Goal: Transaction & Acquisition: Book appointment/travel/reservation

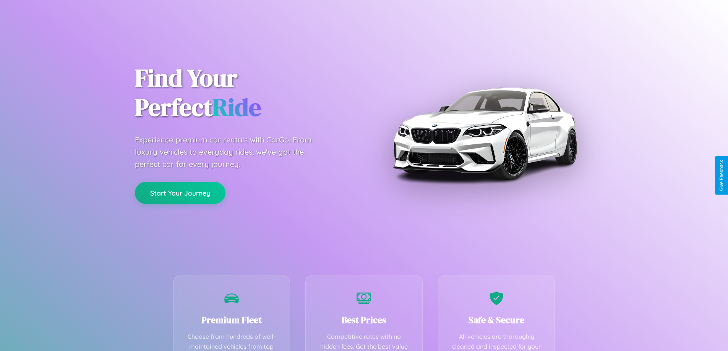
scroll to position [223, 0]
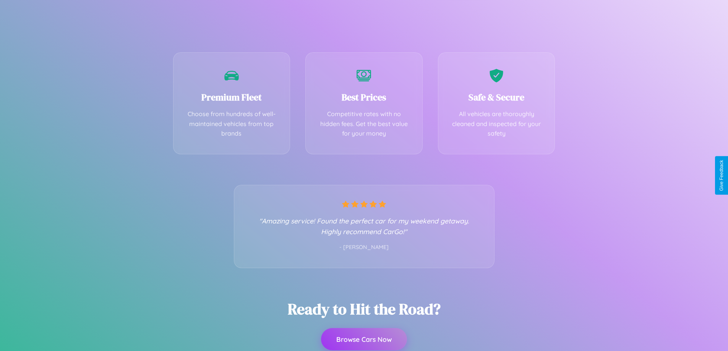
click at [364, 339] on button "Browse Cars Now" at bounding box center [364, 339] width 86 height 22
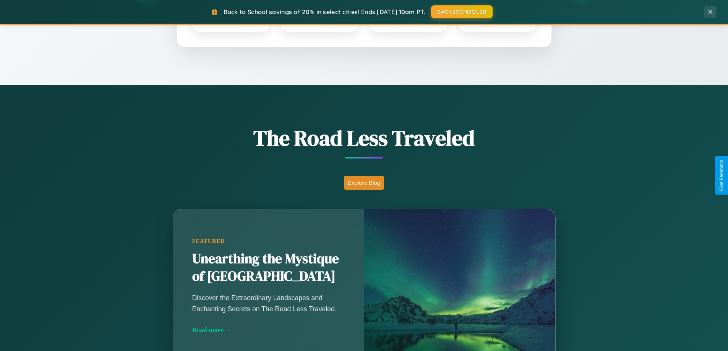
scroll to position [526, 0]
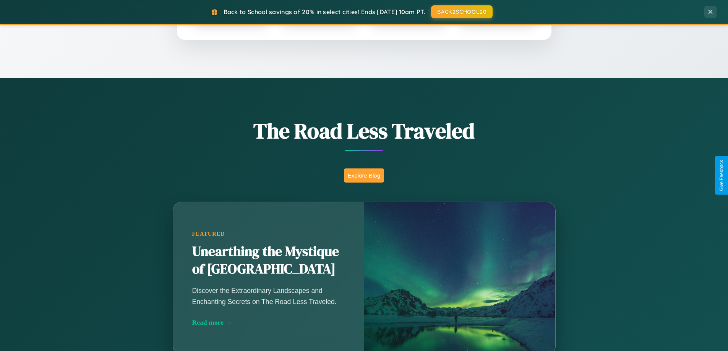
click at [364, 175] on button "Explore Blog" at bounding box center [364, 176] width 40 height 14
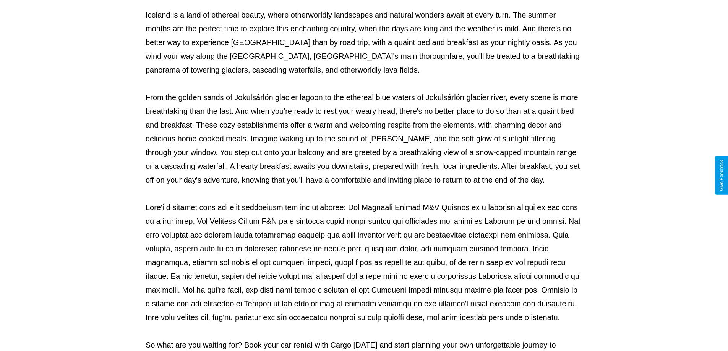
scroll to position [247, 0]
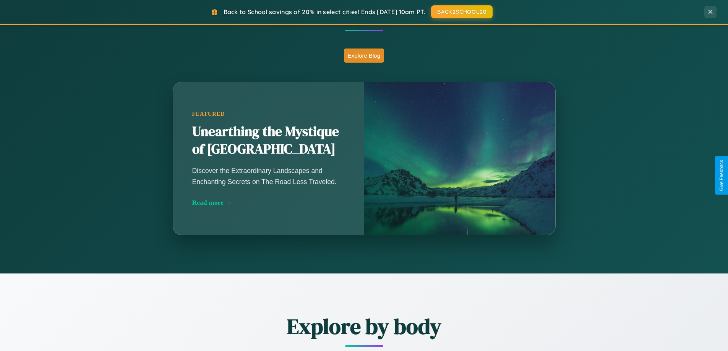
scroll to position [526, 0]
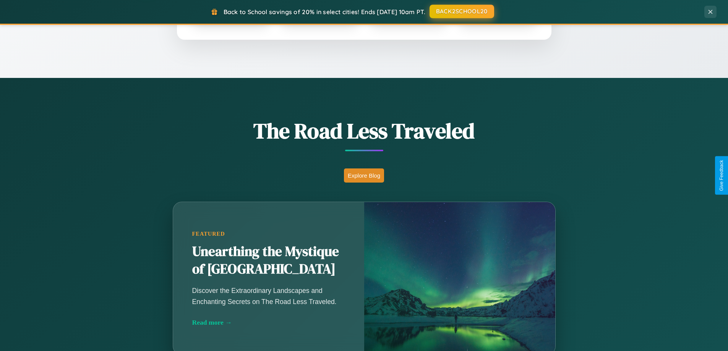
click at [461, 11] on button "BACK2SCHOOL20" at bounding box center [462, 12] width 65 height 14
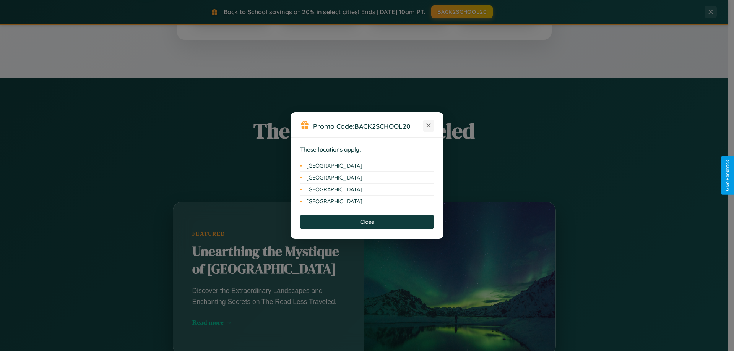
click at [428, 126] on icon at bounding box center [428, 125] width 4 height 4
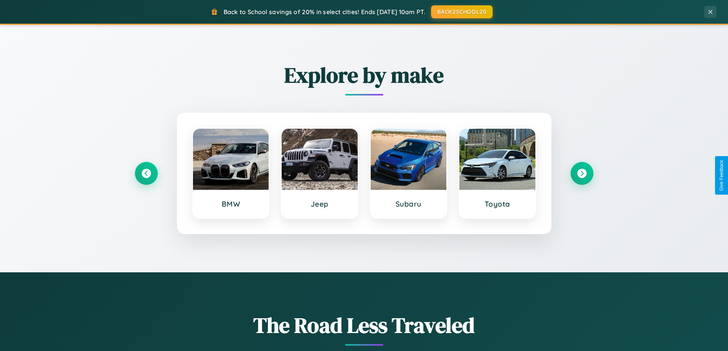
scroll to position [329, 0]
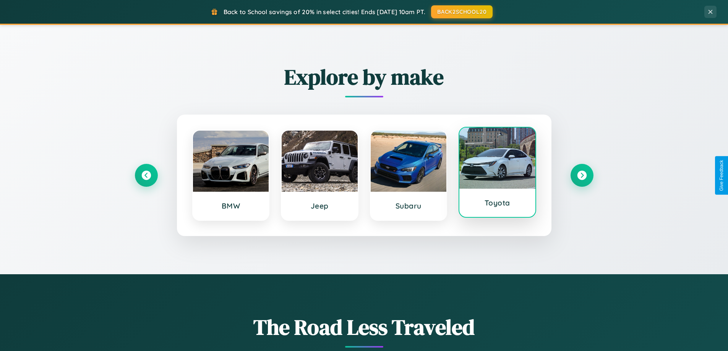
click at [497, 175] on div at bounding box center [497, 158] width 76 height 61
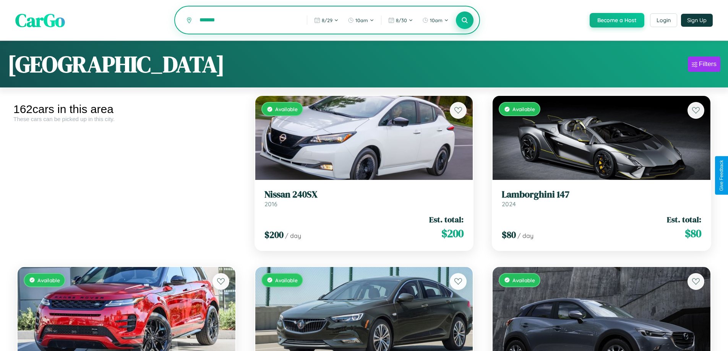
type input "*******"
click at [464, 21] on icon at bounding box center [464, 19] width 7 height 7
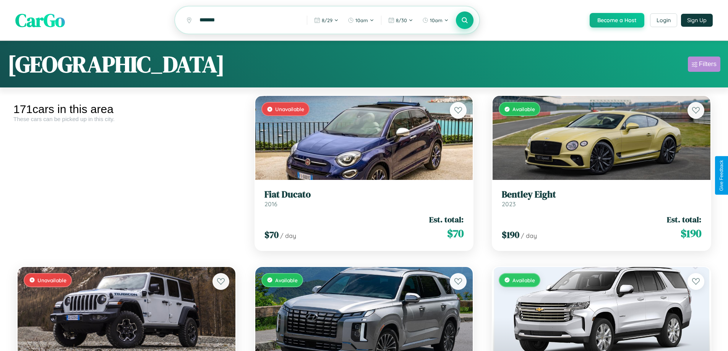
click at [704, 65] on div "Filters" at bounding box center [708, 64] width 18 height 8
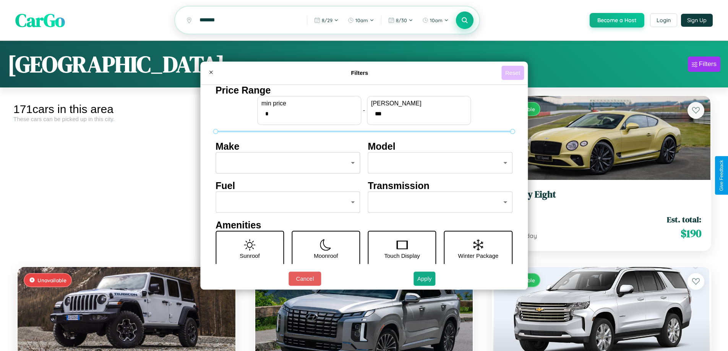
click at [514, 73] on button "Reset" at bounding box center [512, 73] width 23 height 14
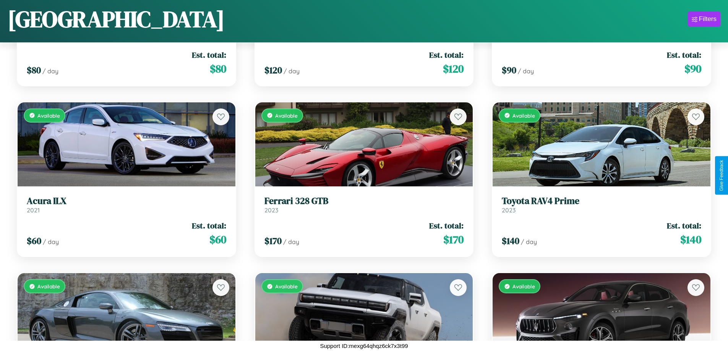
scroll to position [963, 0]
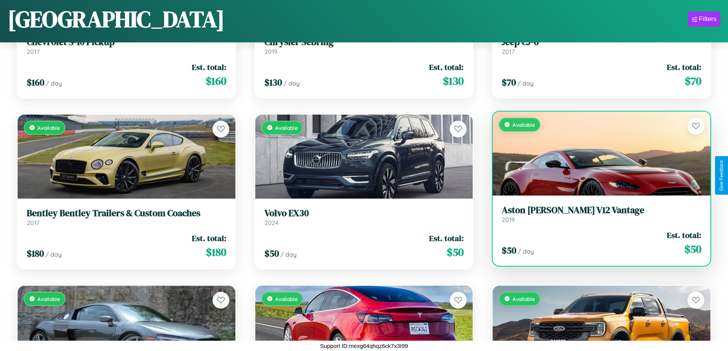
click at [596, 153] on div "Available" at bounding box center [602, 154] width 218 height 84
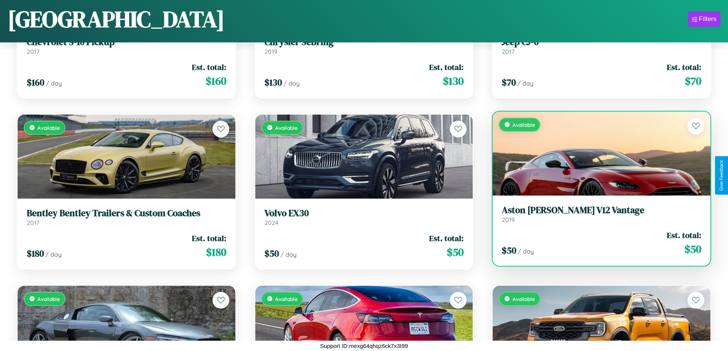
click at [596, 153] on div "Available" at bounding box center [602, 154] width 218 height 84
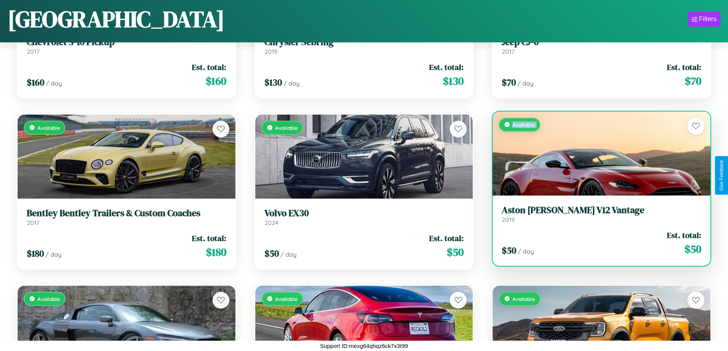
click at [596, 153] on div "Available" at bounding box center [602, 154] width 218 height 84
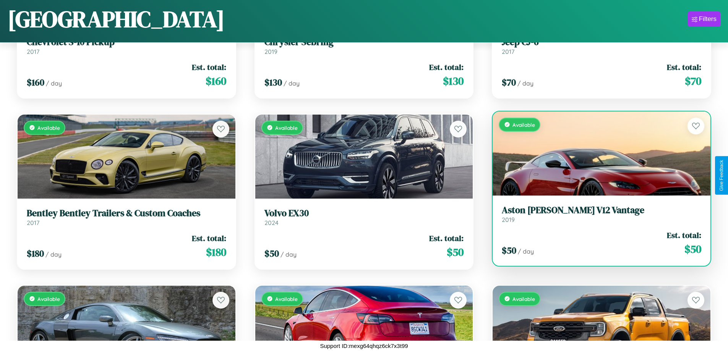
click at [596, 153] on div "Available" at bounding box center [602, 154] width 218 height 84
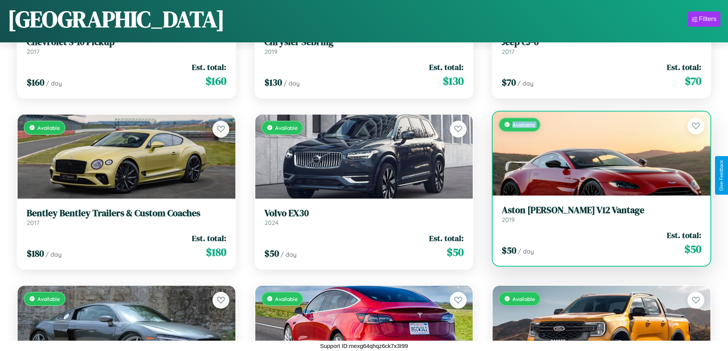
click at [596, 153] on div "Available" at bounding box center [602, 154] width 218 height 84
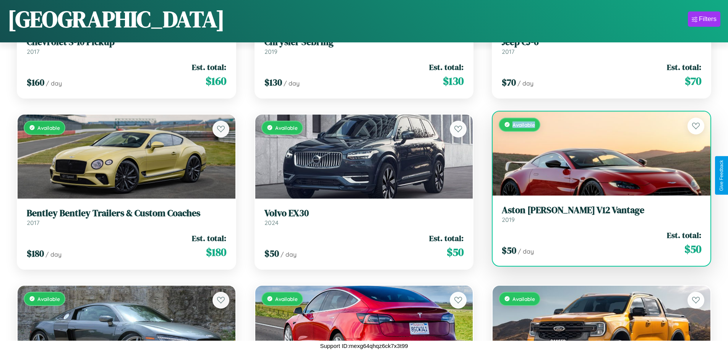
click at [596, 214] on h3 "Aston [PERSON_NAME] V12 Vantage" at bounding box center [601, 210] width 199 height 11
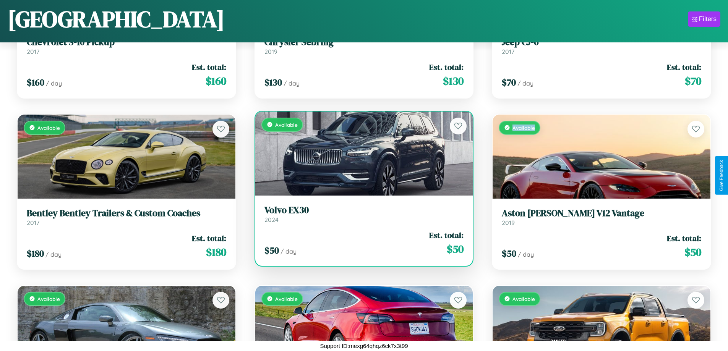
scroll to position [7294, 0]
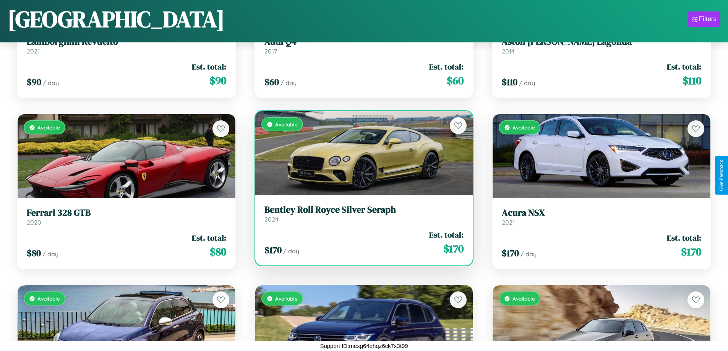
click at [361, 214] on h3 "Bentley Roll Royce Silver Seraph" at bounding box center [363, 209] width 199 height 11
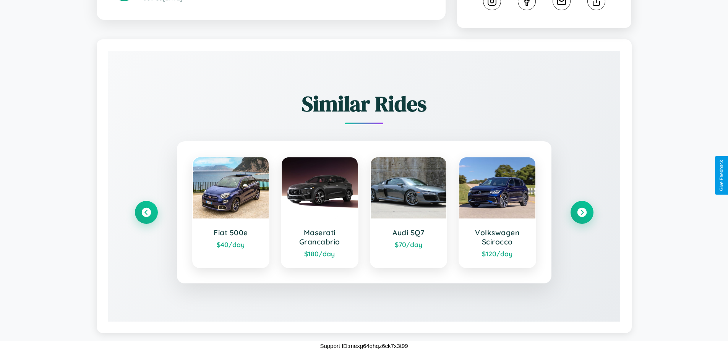
scroll to position [439, 0]
click at [582, 212] on icon at bounding box center [582, 212] width 10 height 10
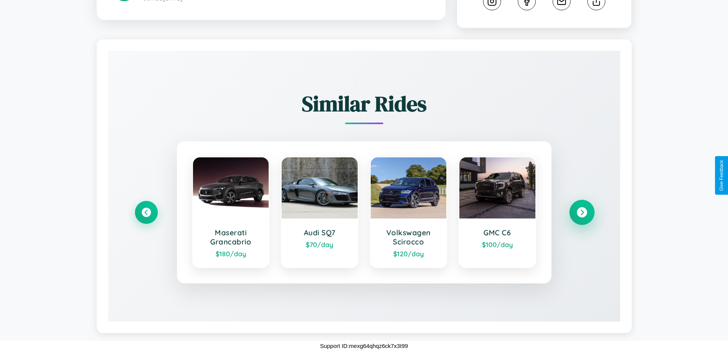
click at [582, 212] on icon at bounding box center [582, 212] width 10 height 10
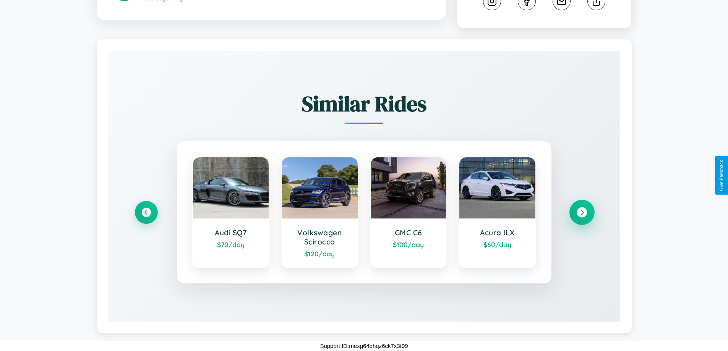
click at [582, 212] on icon at bounding box center [582, 212] width 10 height 10
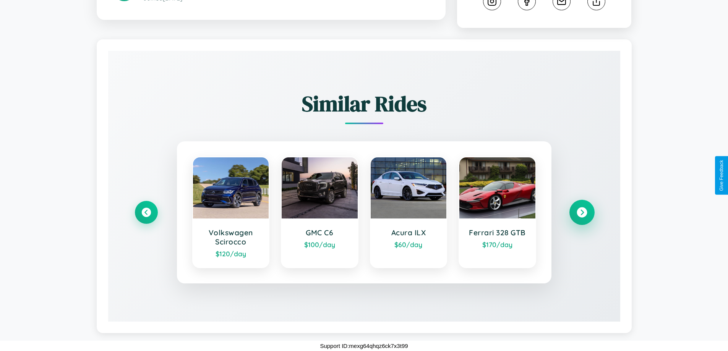
click at [582, 212] on icon at bounding box center [582, 212] width 10 height 10
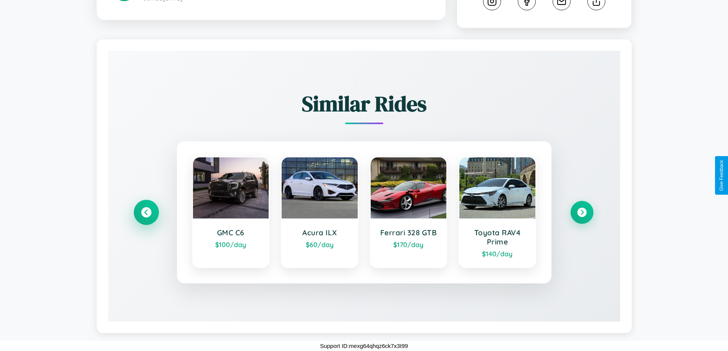
click at [146, 212] on icon at bounding box center [146, 212] width 10 height 10
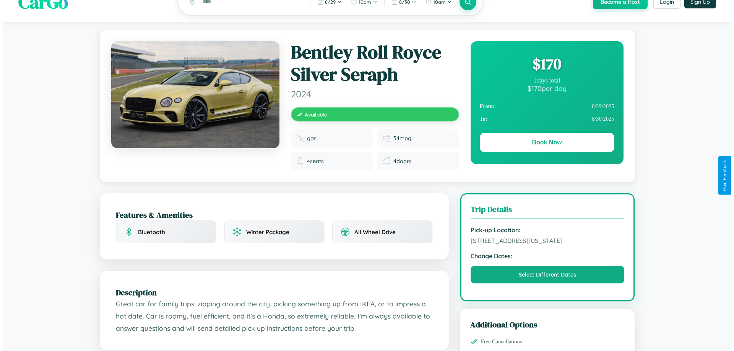
scroll to position [0, 0]
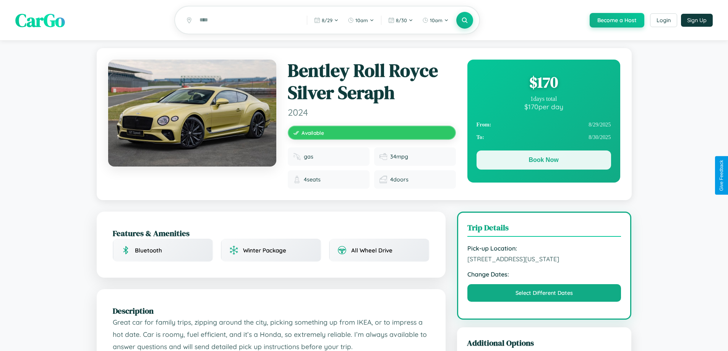
click at [543, 161] on button "Book Now" at bounding box center [544, 160] width 135 height 19
